Goal: Navigation & Orientation: Find specific page/section

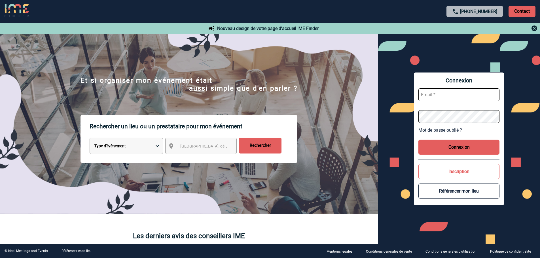
type input "broland@ime-groupe.com"
click at [448, 149] on button "Connexion" at bounding box center [458, 147] width 81 height 15
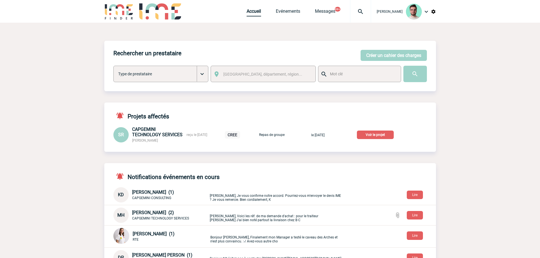
click at [251, 13] on link "Accueil" at bounding box center [253, 12] width 14 height 8
click at [378, 132] on p "Voir le projet" at bounding box center [375, 135] width 37 height 8
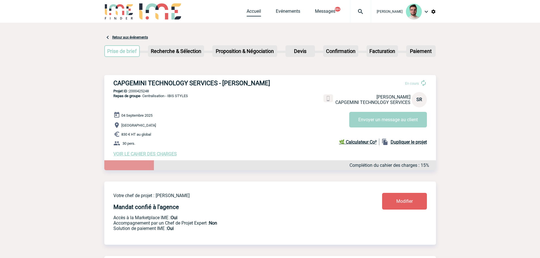
click at [253, 13] on link "Accueil" at bounding box center [253, 12] width 14 height 8
